Goal: Task Accomplishment & Management: Use online tool/utility

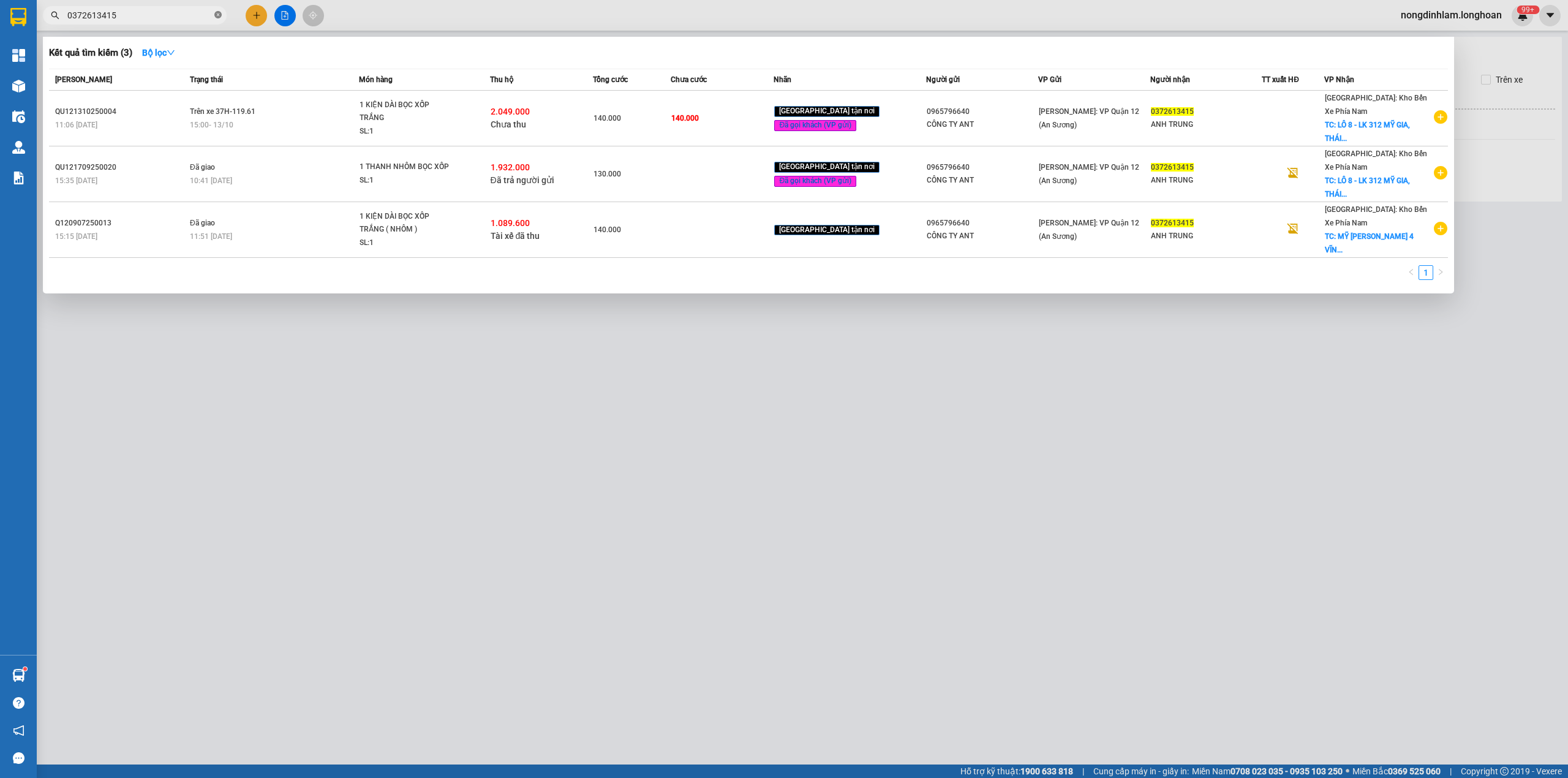
click at [218, 15] on icon "close-circle" at bounding box center [217, 14] width 7 height 7
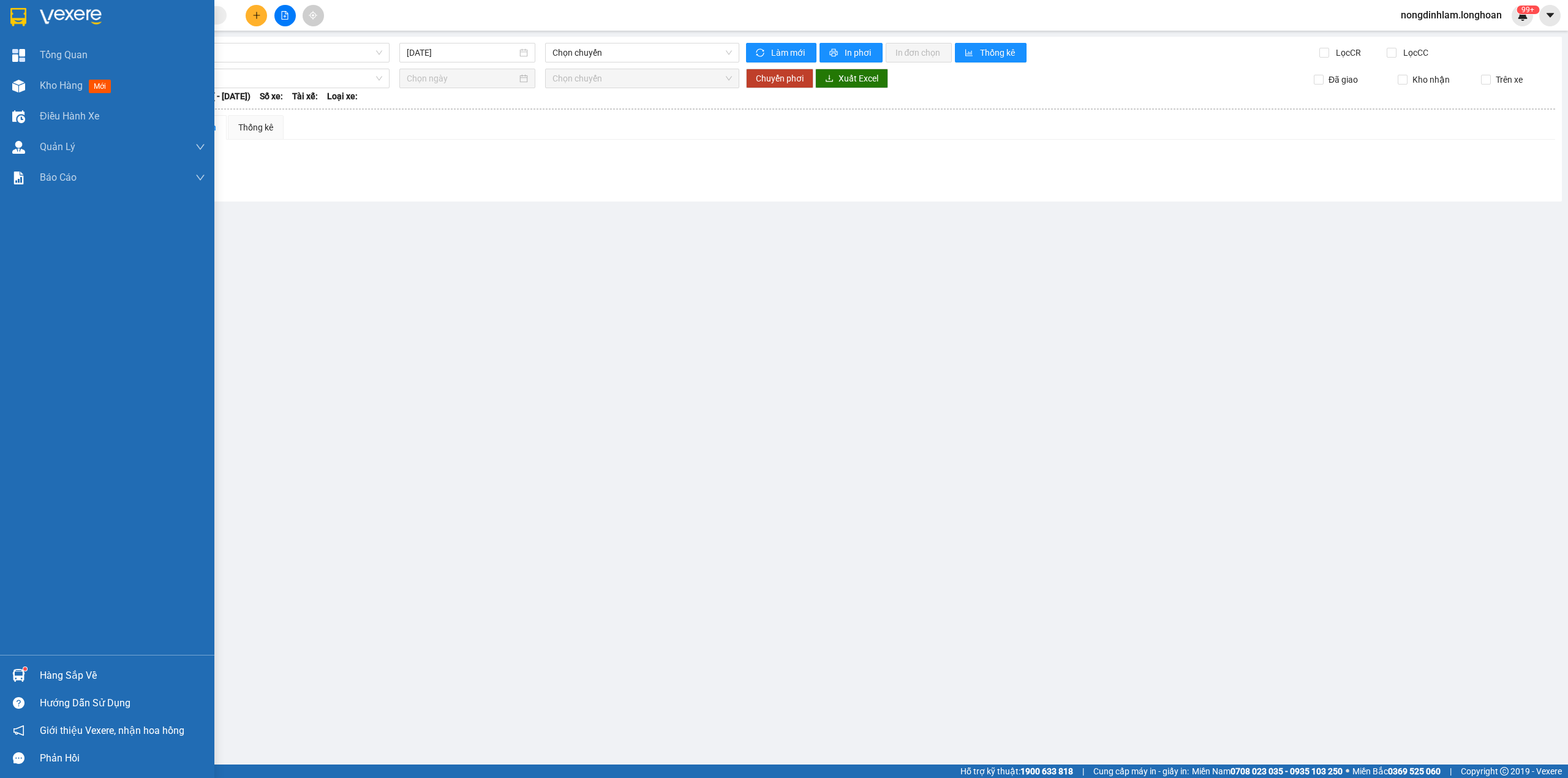
click at [0, 19] on div at bounding box center [107, 20] width 214 height 39
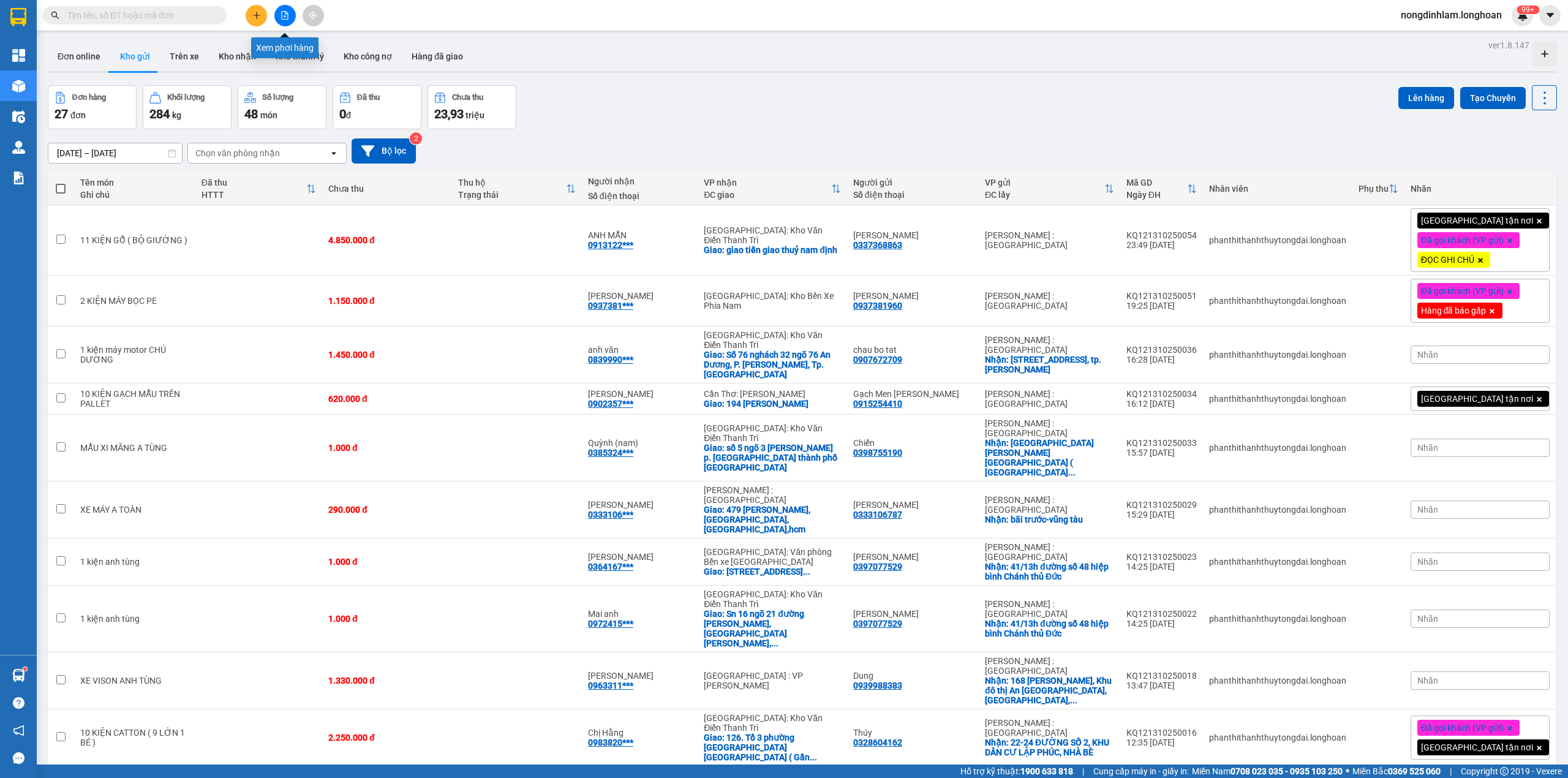
click at [289, 9] on button at bounding box center [285, 16] width 22 height 22
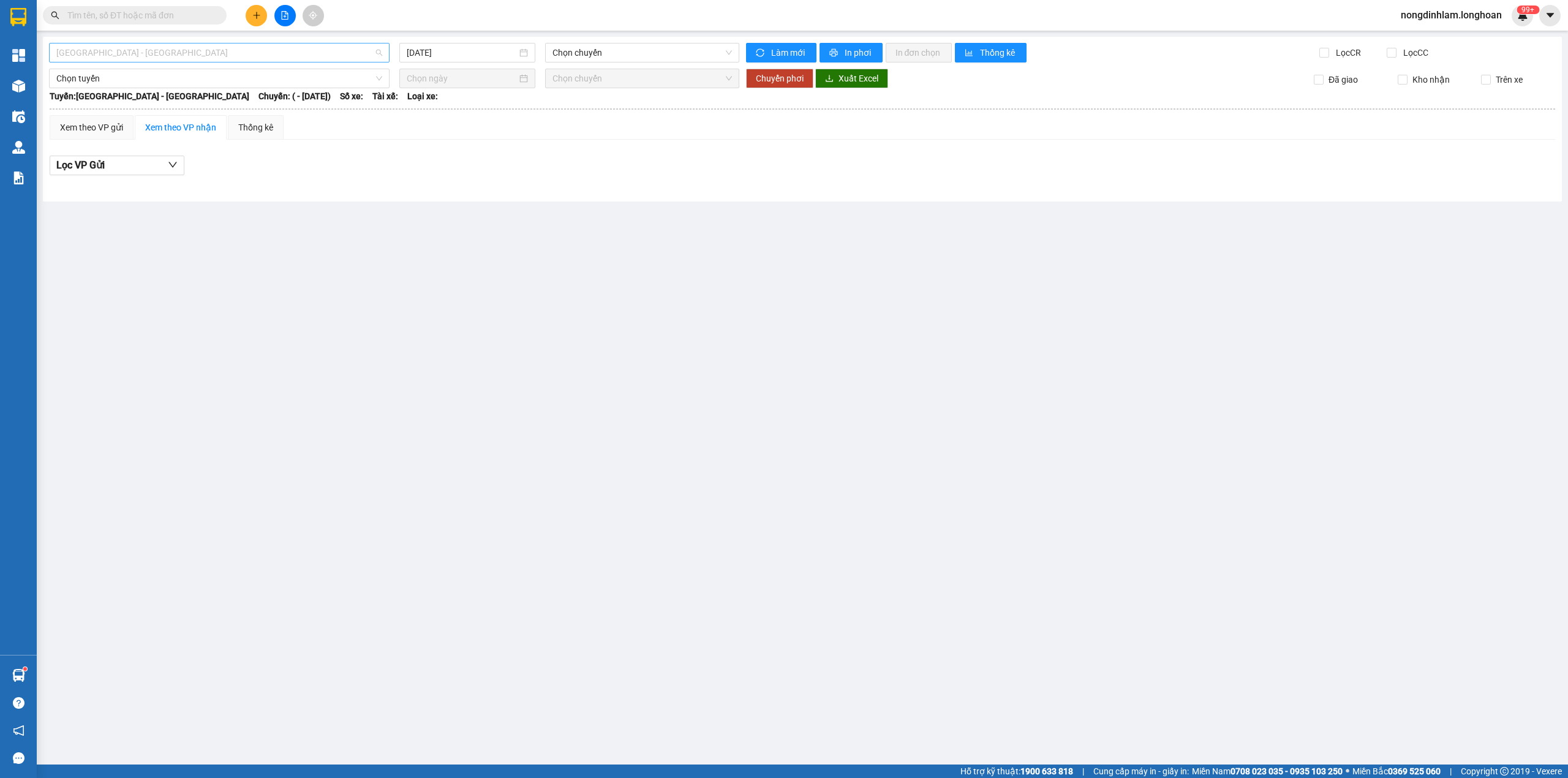
click at [223, 55] on span "[GEOGRAPHIC_DATA] - [GEOGRAPHIC_DATA]" at bounding box center [219, 52] width 326 height 19
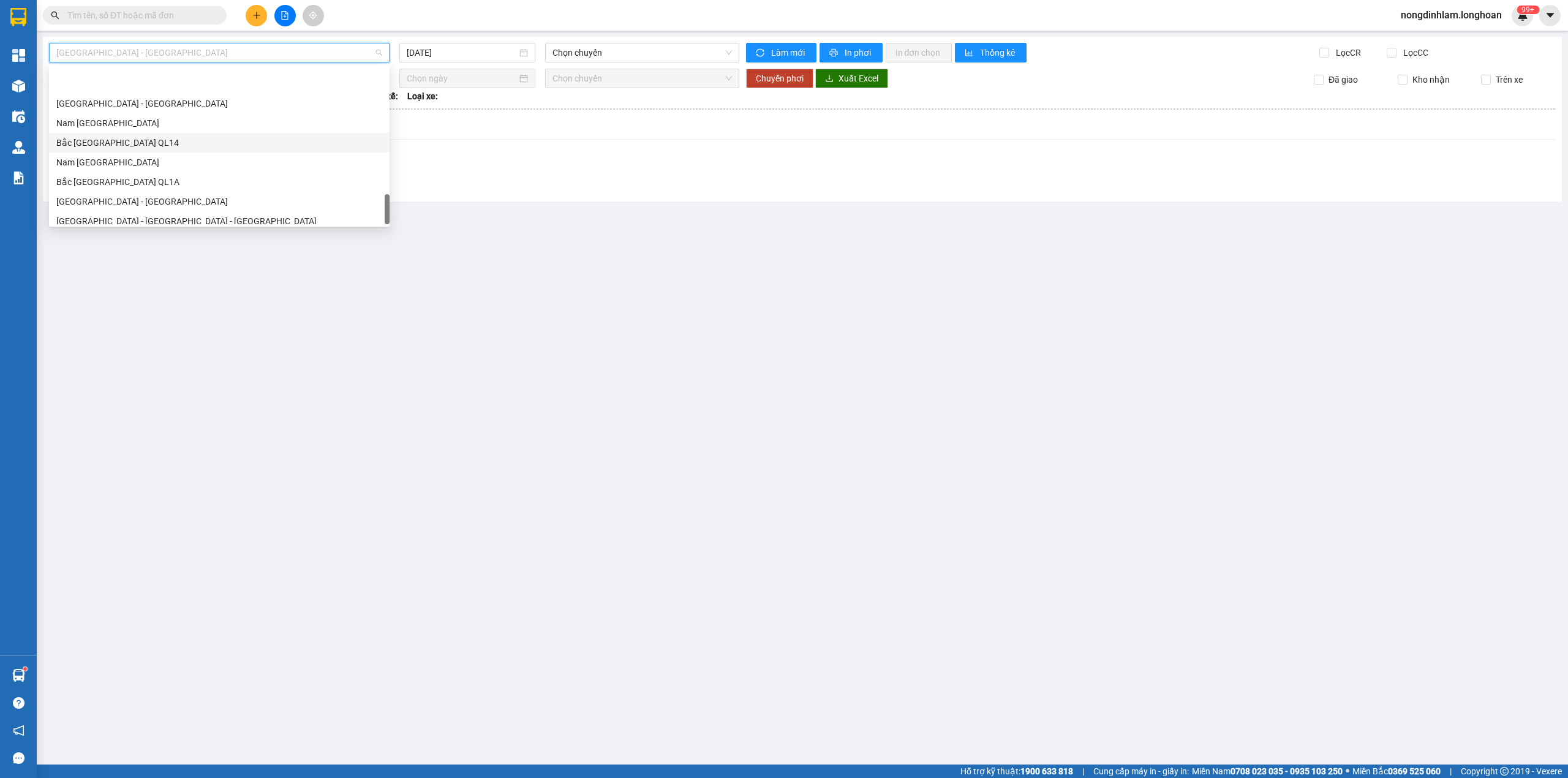
scroll to position [862, 0]
click at [170, 136] on div "Bắc [GEOGRAPHIC_DATA] QL1A" at bounding box center [219, 136] width 326 height 14
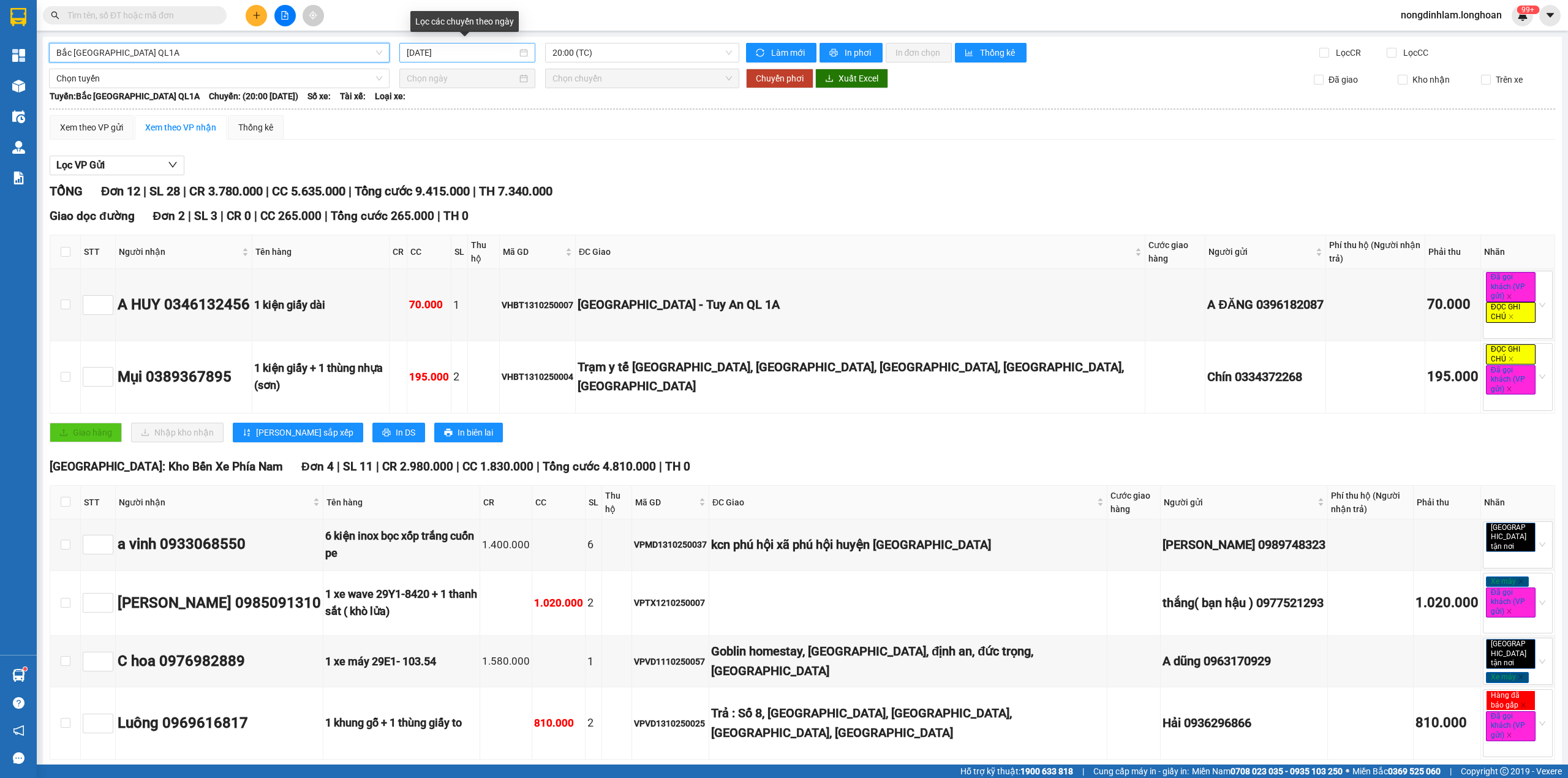
click at [474, 50] on input "[DATE]" at bounding box center [462, 53] width 111 height 14
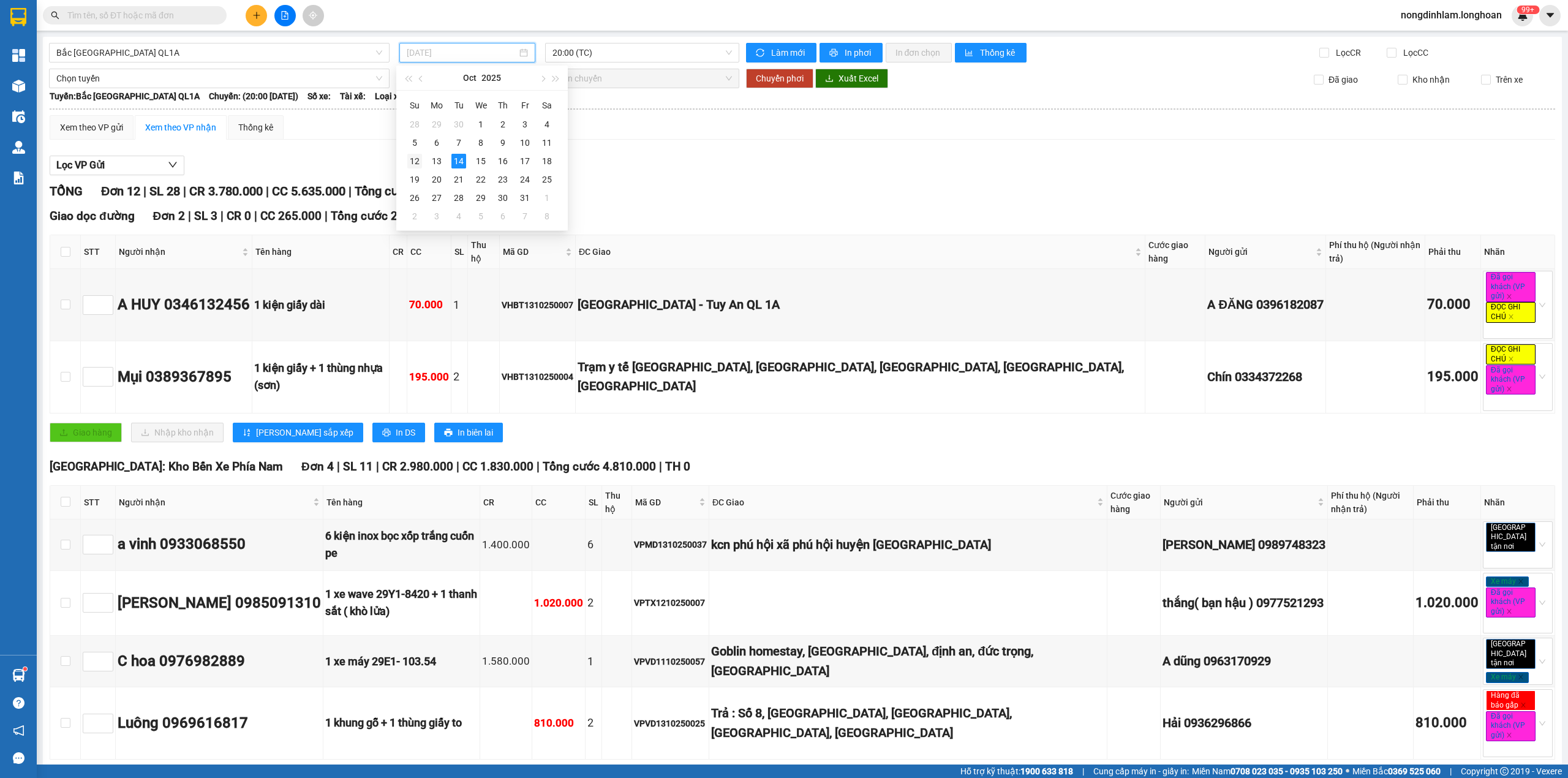
click at [416, 159] on div "12" at bounding box center [414, 161] width 15 height 15
type input "[DATE]"
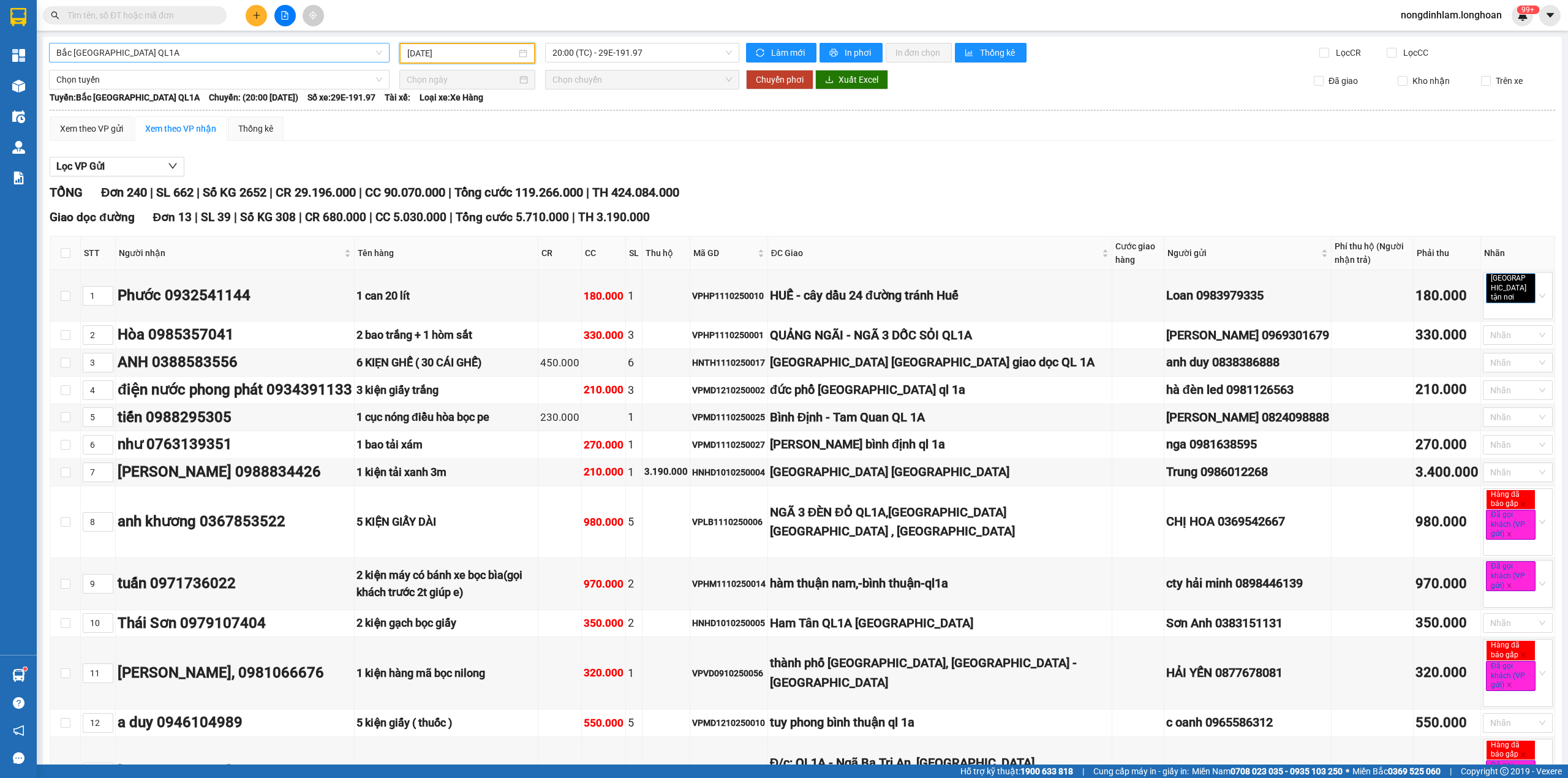
click at [93, 55] on span "Bắc [GEOGRAPHIC_DATA] QL1A" at bounding box center [219, 52] width 326 height 19
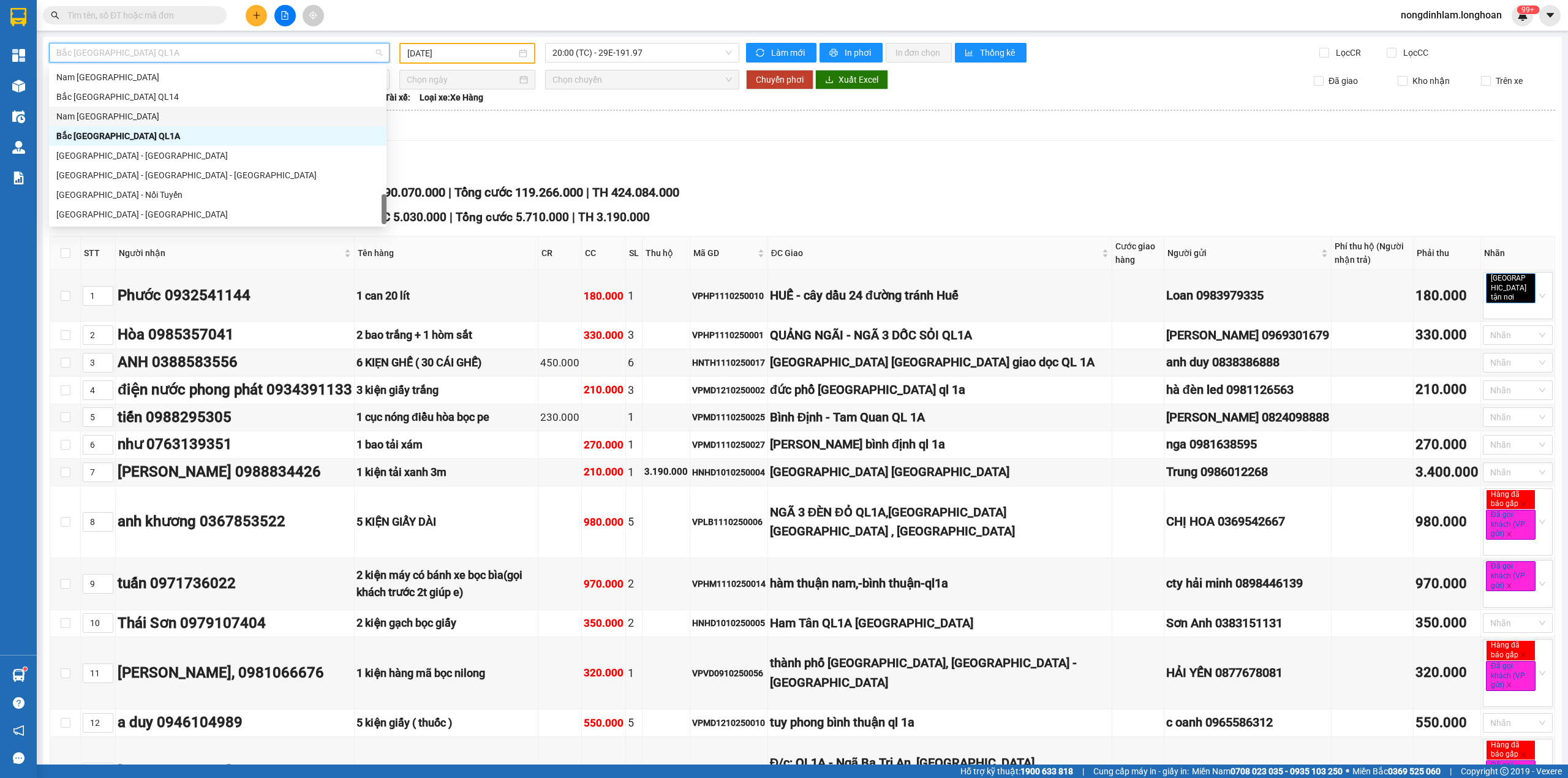
click at [114, 118] on div "Nam [GEOGRAPHIC_DATA]" at bounding box center [217, 117] width 323 height 14
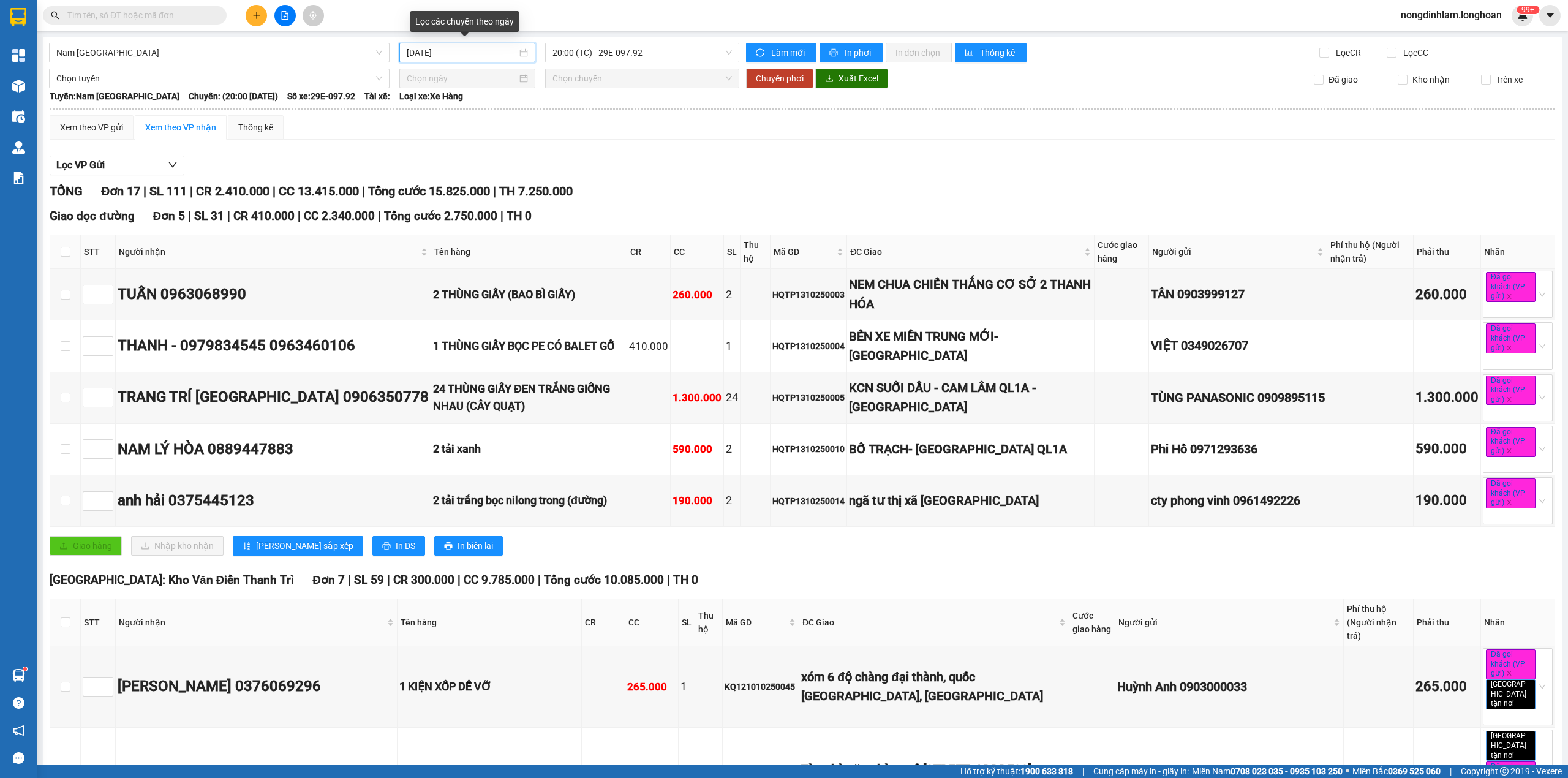
click at [488, 49] on input "[DATE]" at bounding box center [462, 53] width 111 height 14
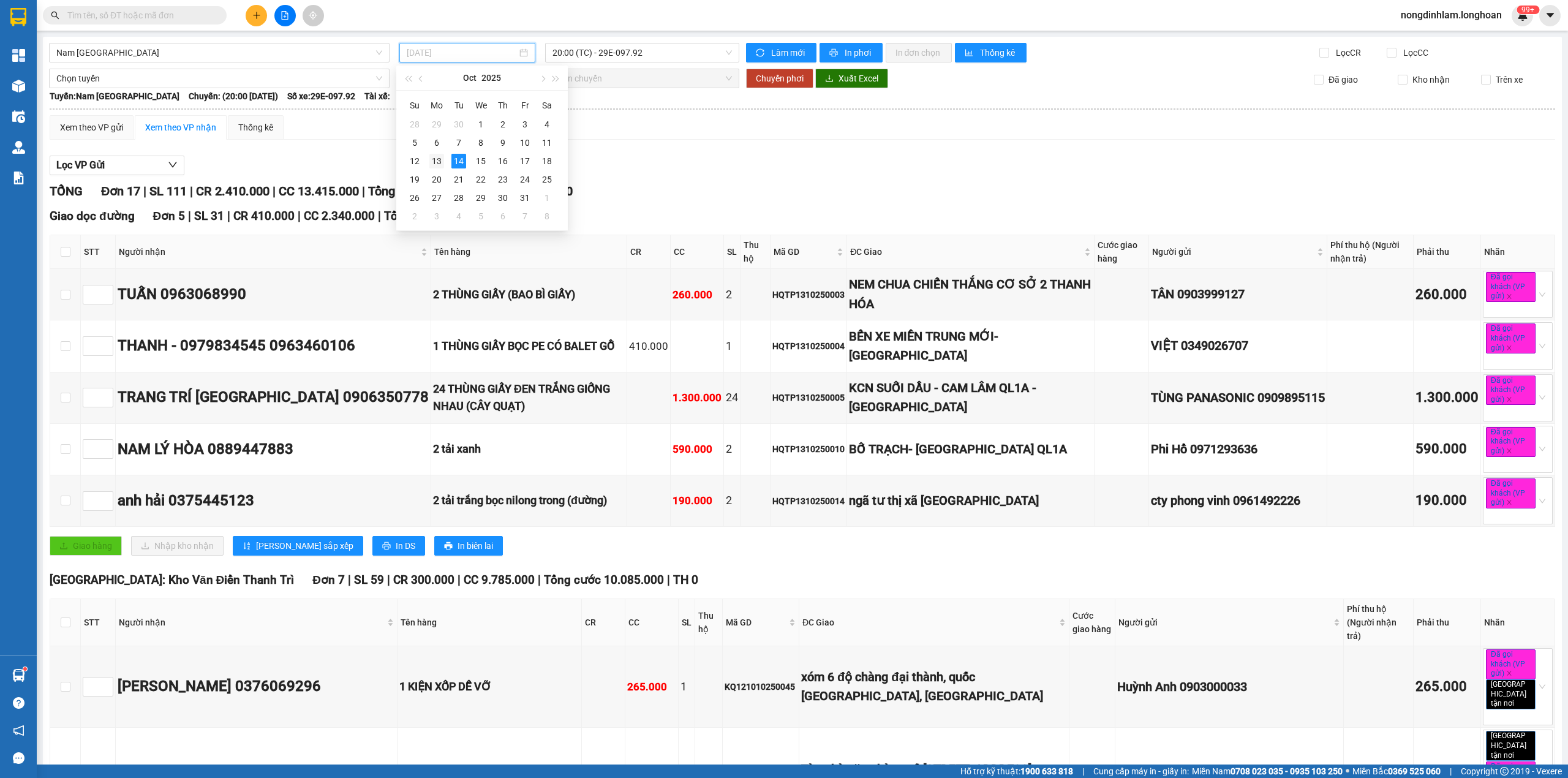
click at [441, 162] on div "13" at bounding box center [436, 161] width 15 height 15
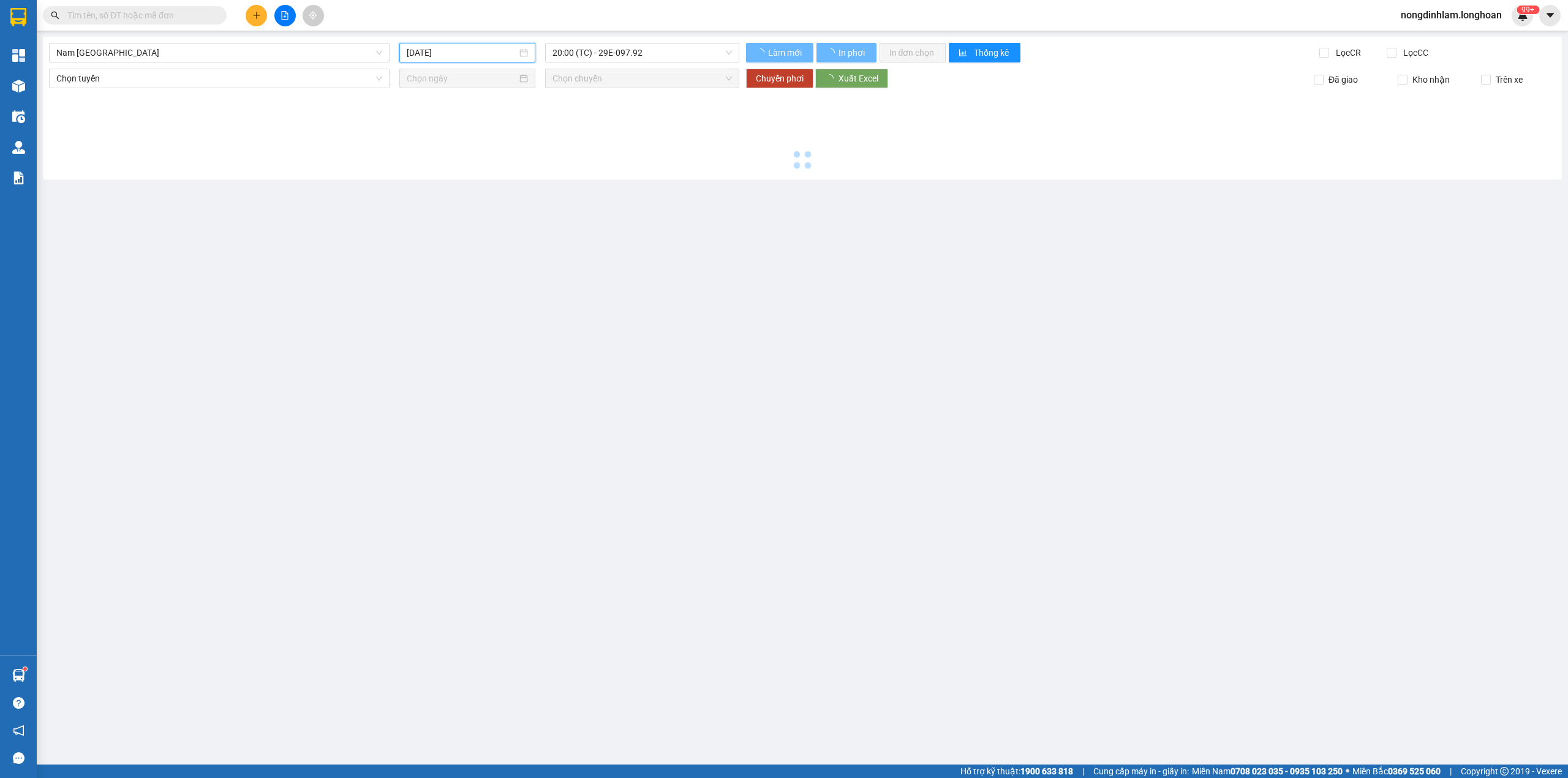
type input "[DATE]"
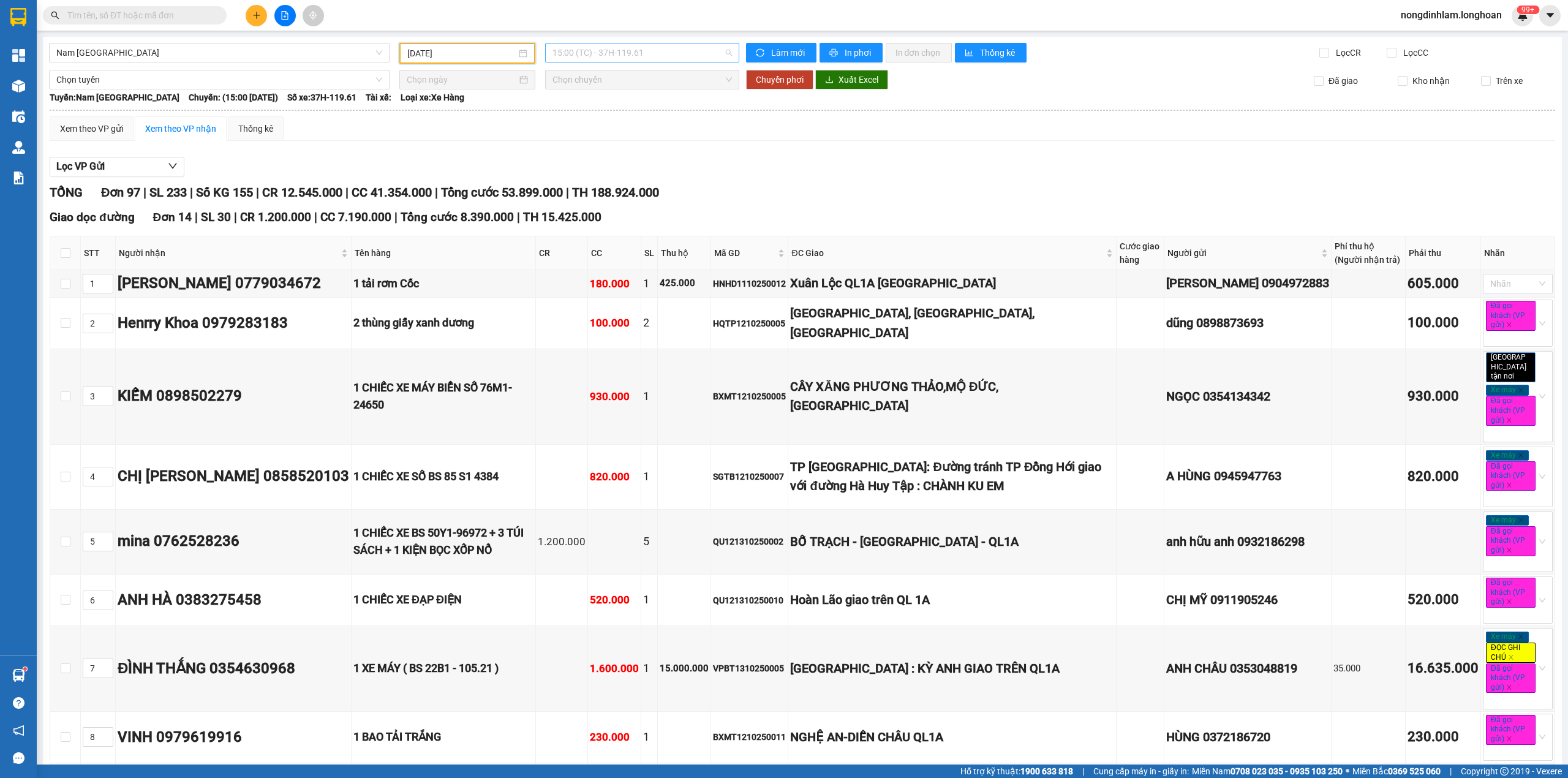
click at [648, 59] on span "15:00 (TC) - 37H-119.61" at bounding box center [642, 52] width 180 height 19
click at [594, 116] on div "22:00 (TC) - 29K-024.94" at bounding box center [595, 117] width 96 height 14
